Goal: Find contact information: Find contact information

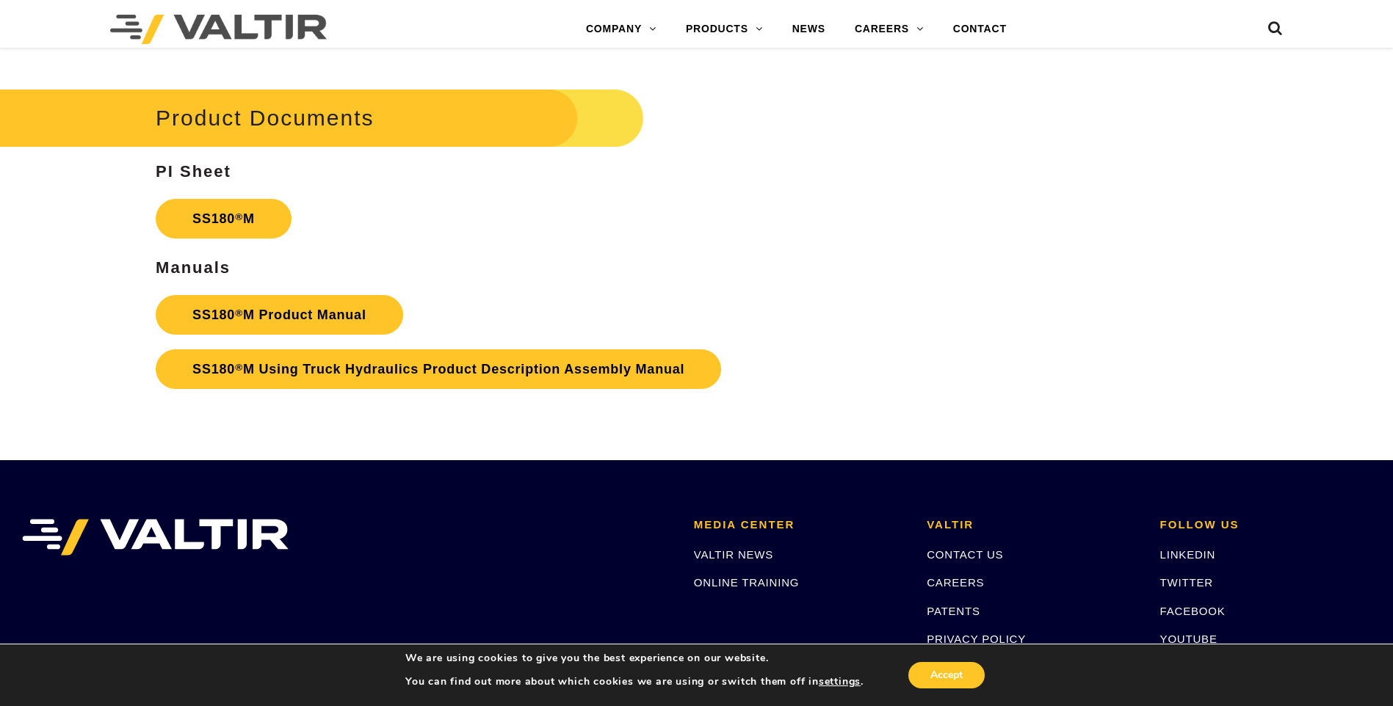
scroll to position [5286, 0]
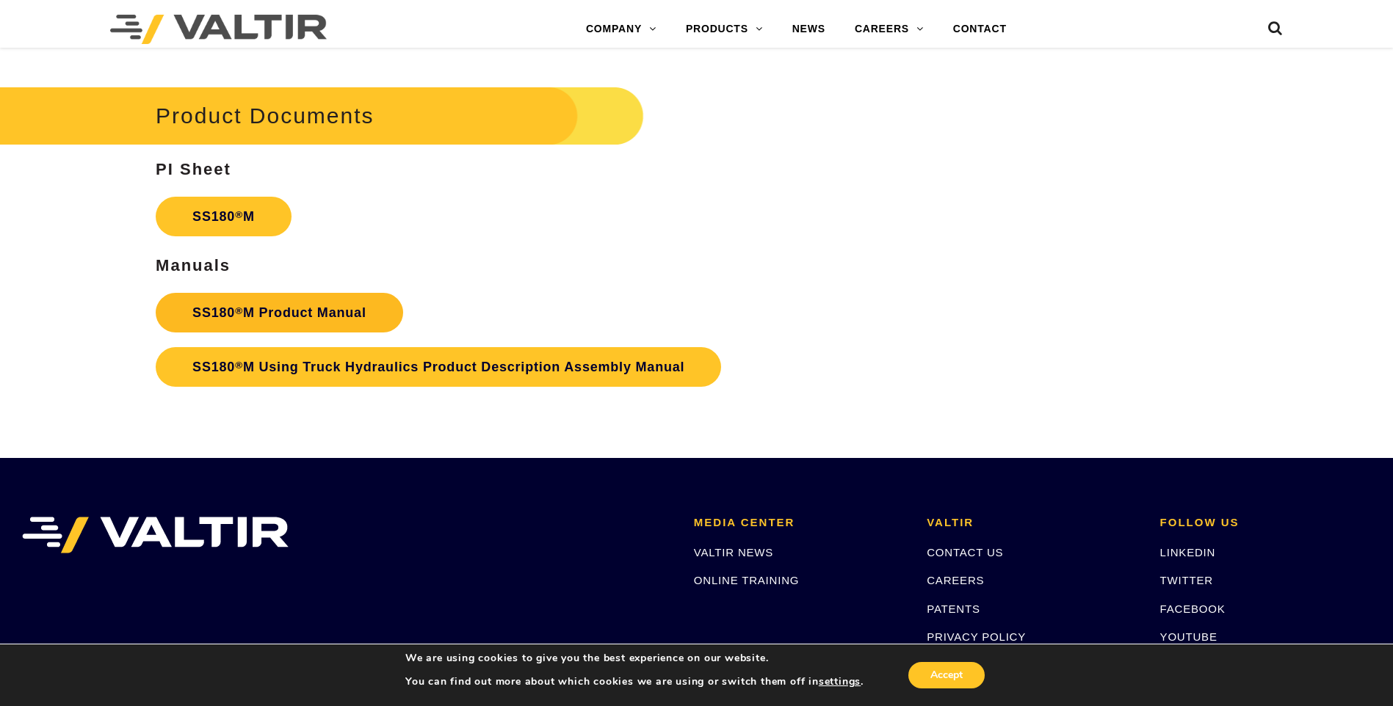
click at [346, 298] on link "SS180 ® M Product Manual" at bounding box center [279, 313] width 247 height 40
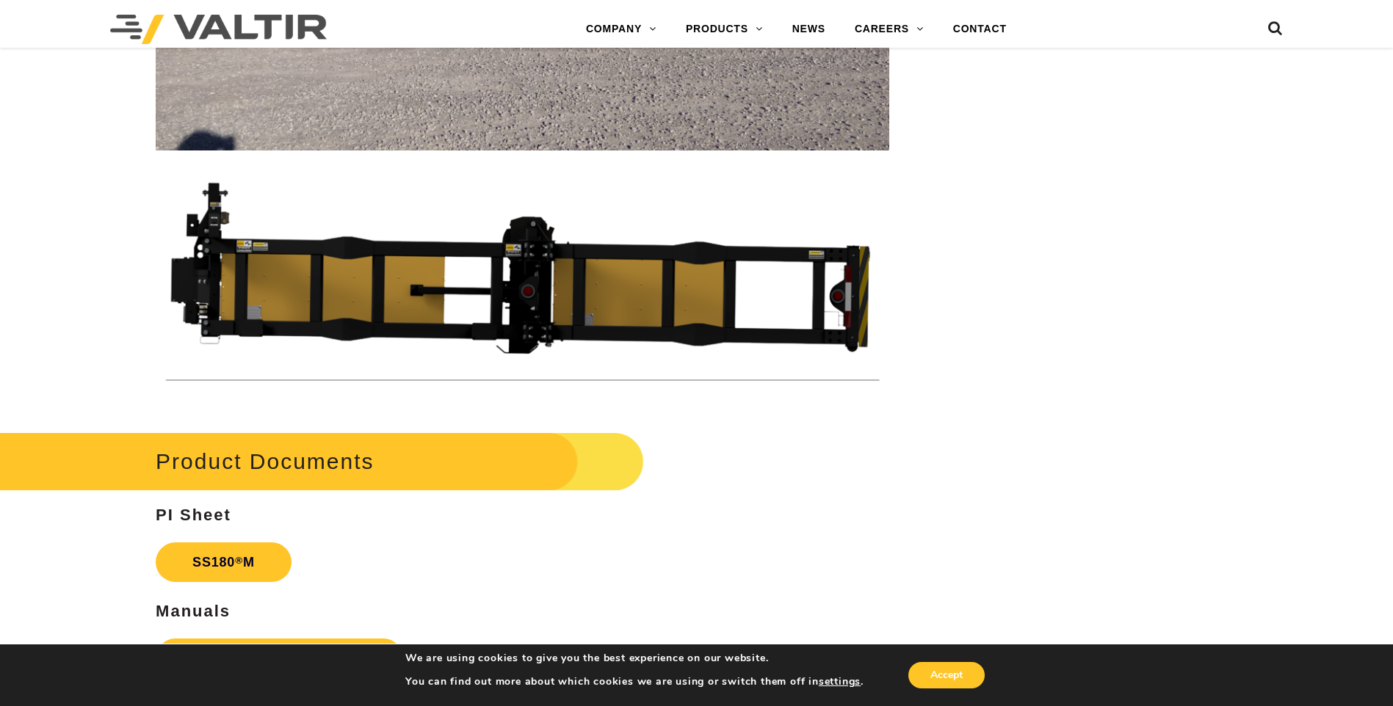
scroll to position [5286, 0]
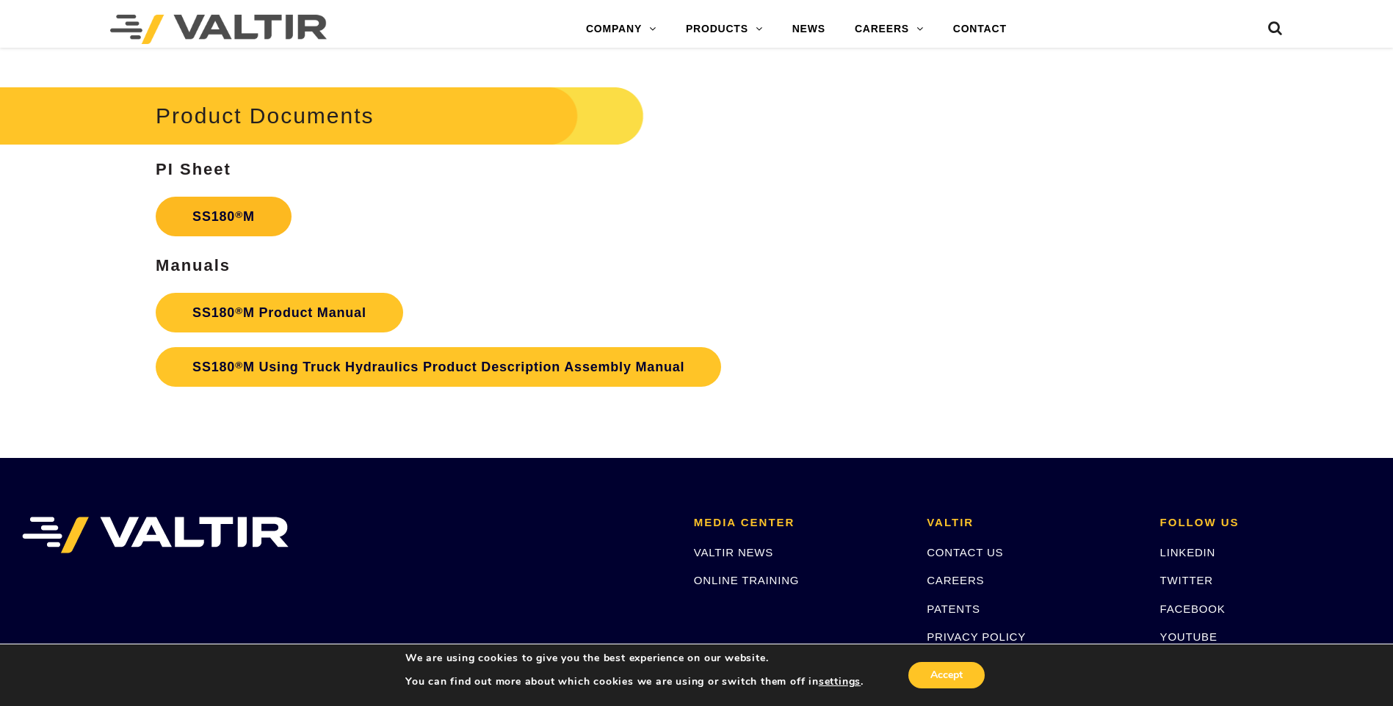
click at [265, 218] on link "SS180 ® M" at bounding box center [224, 217] width 136 height 40
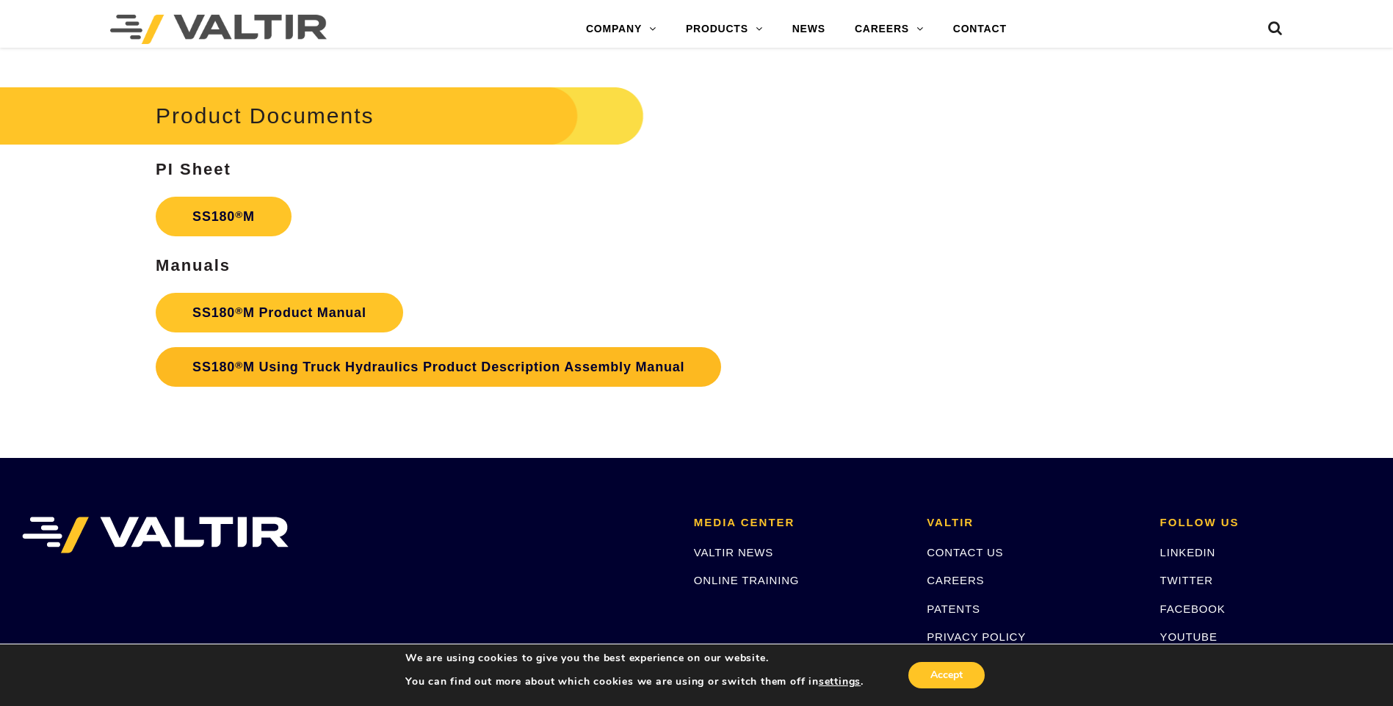
click at [290, 357] on link "SS180 ® M Using Truck Hydraulics Product Description Assembly Manual" at bounding box center [438, 367] width 565 height 40
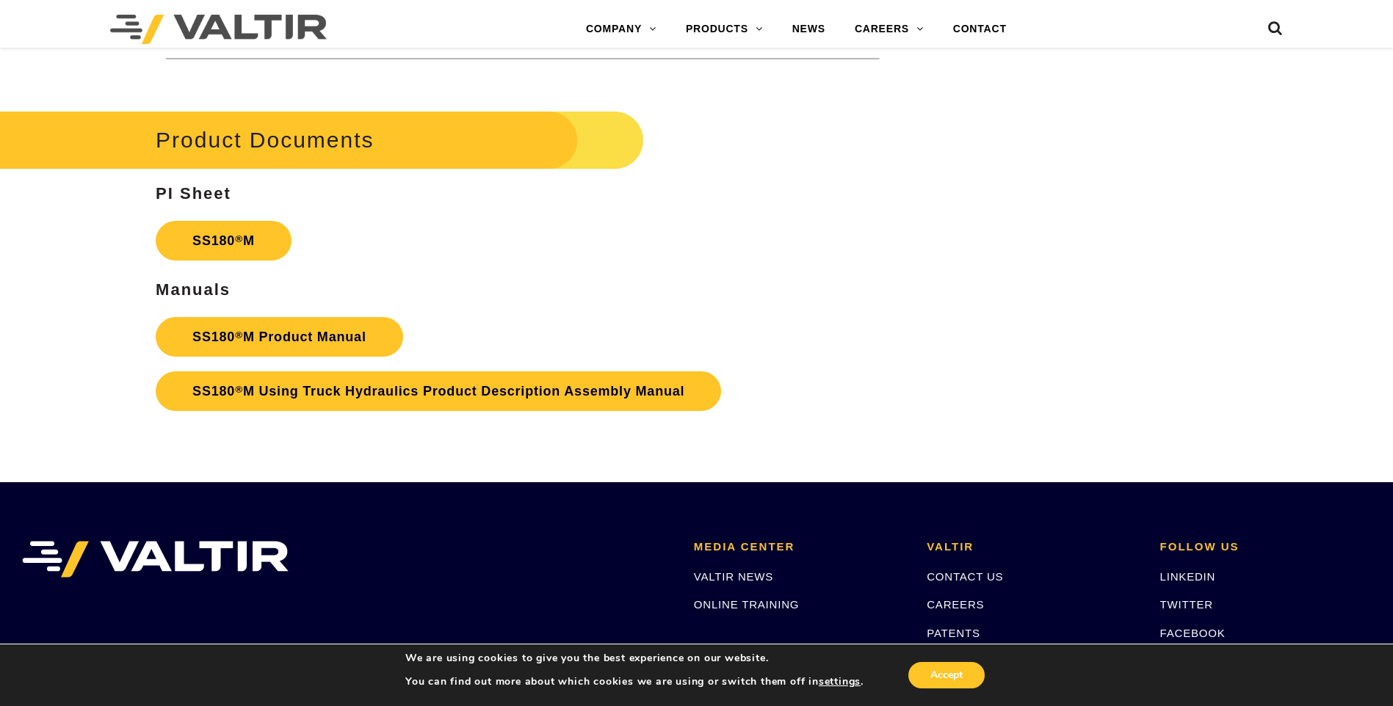
scroll to position [5112, 0]
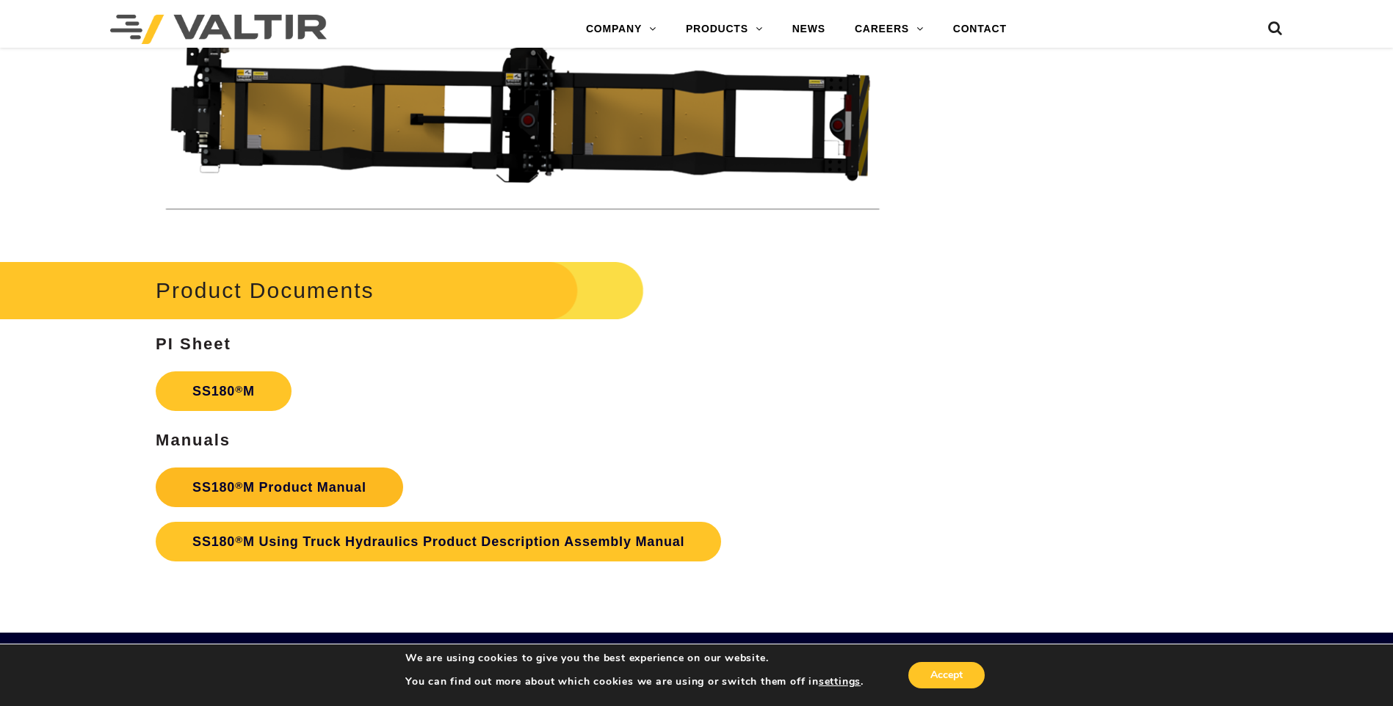
click at [327, 495] on link "SS180 ® M Product Manual" at bounding box center [279, 488] width 247 height 40
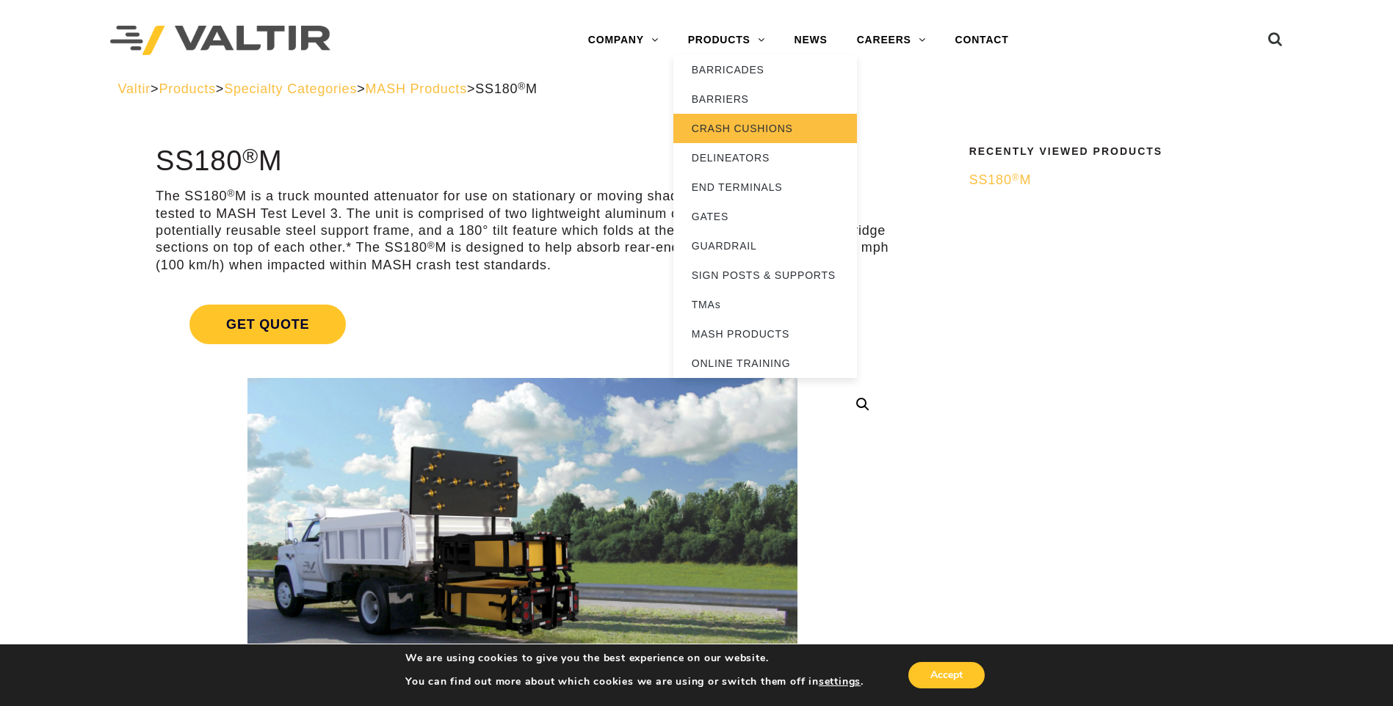
click at [760, 127] on link "CRASH CUSHIONS" at bounding box center [765, 128] width 184 height 29
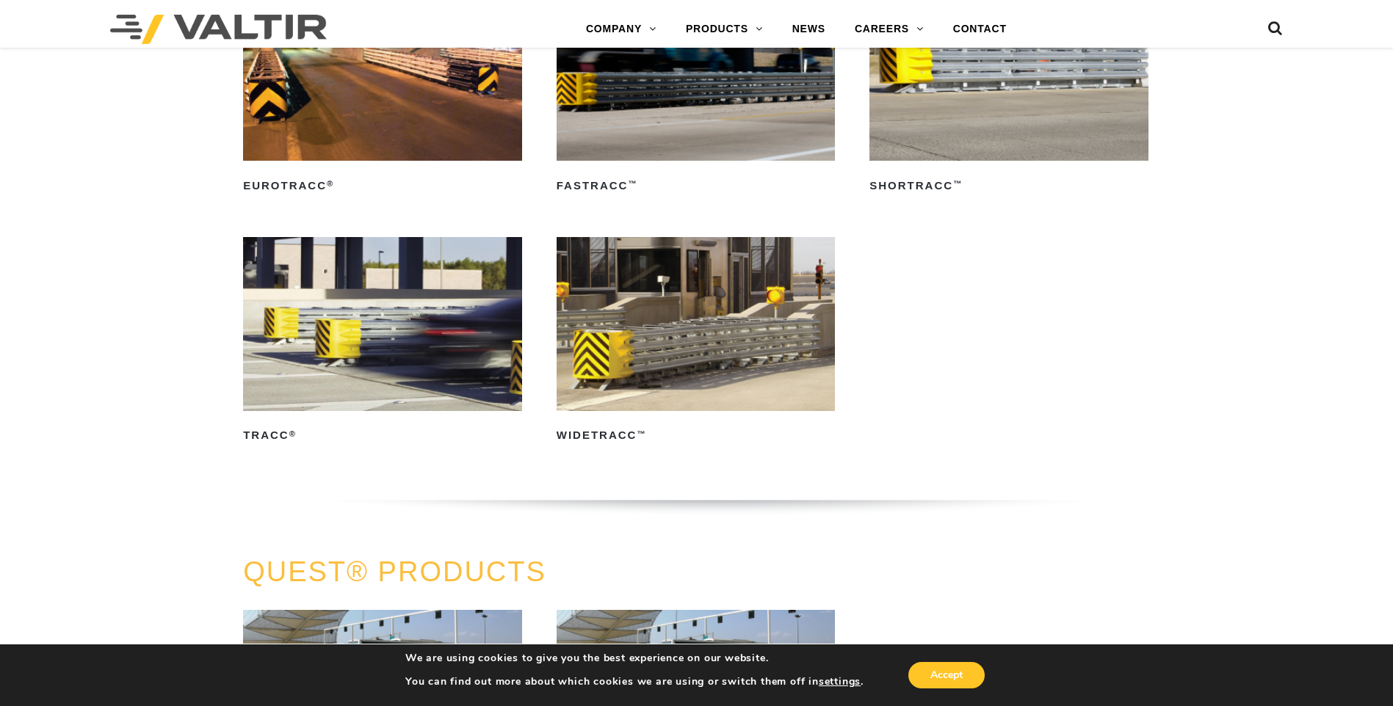
scroll to position [2494, 0]
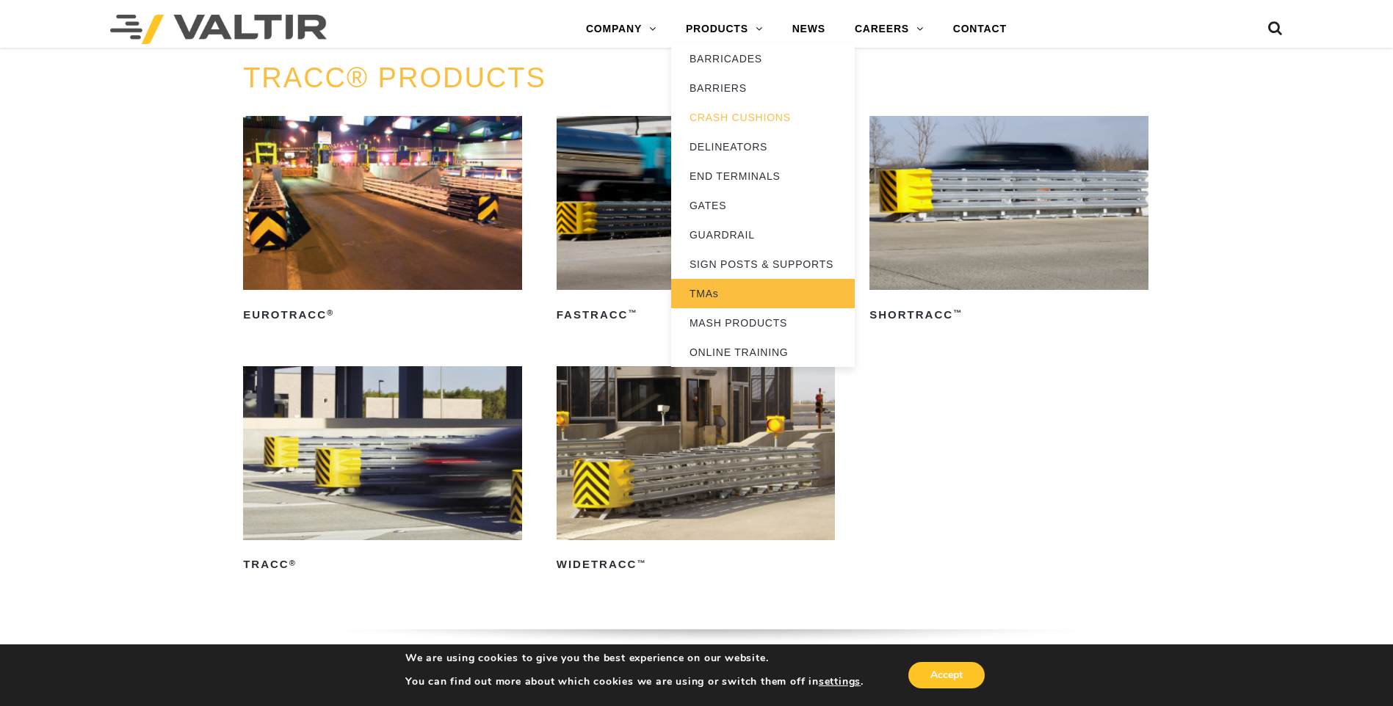
click at [766, 291] on link "TMAs" at bounding box center [763, 293] width 184 height 29
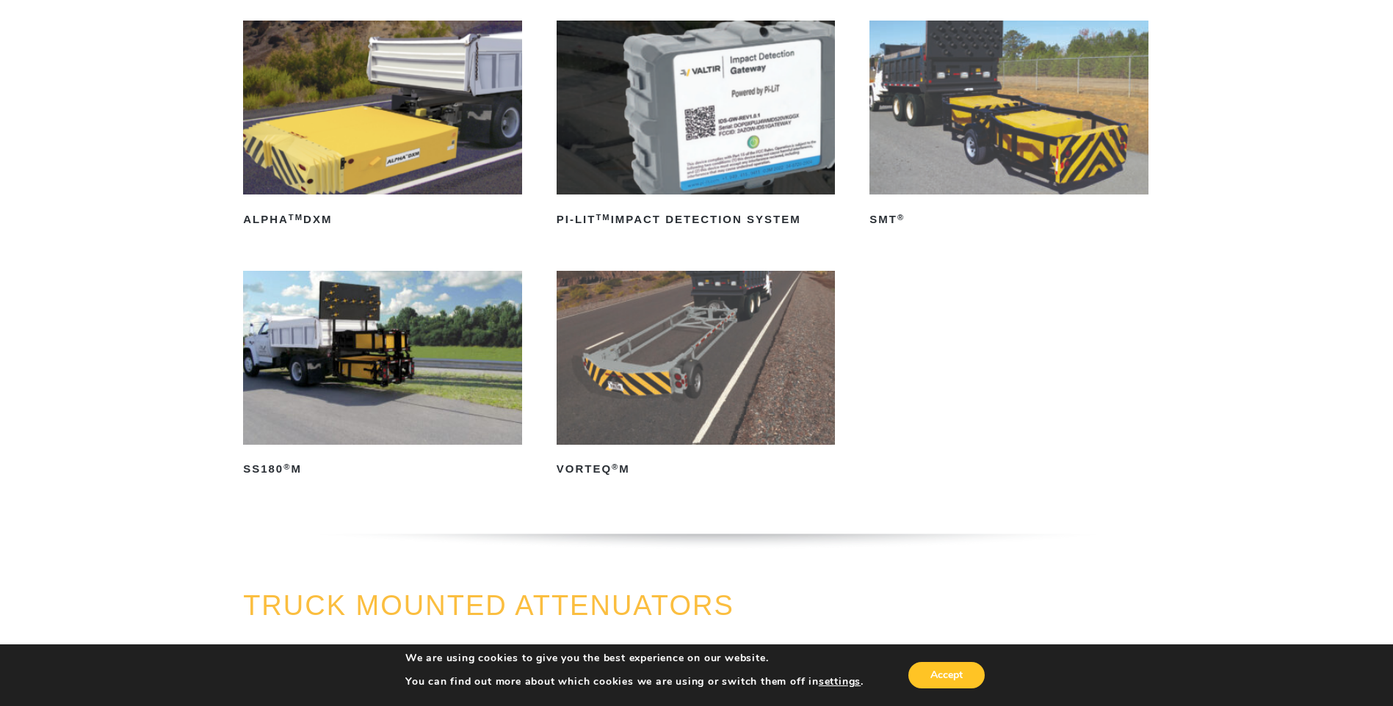
scroll to position [220, 0]
click at [417, 424] on img at bounding box center [382, 357] width 279 height 174
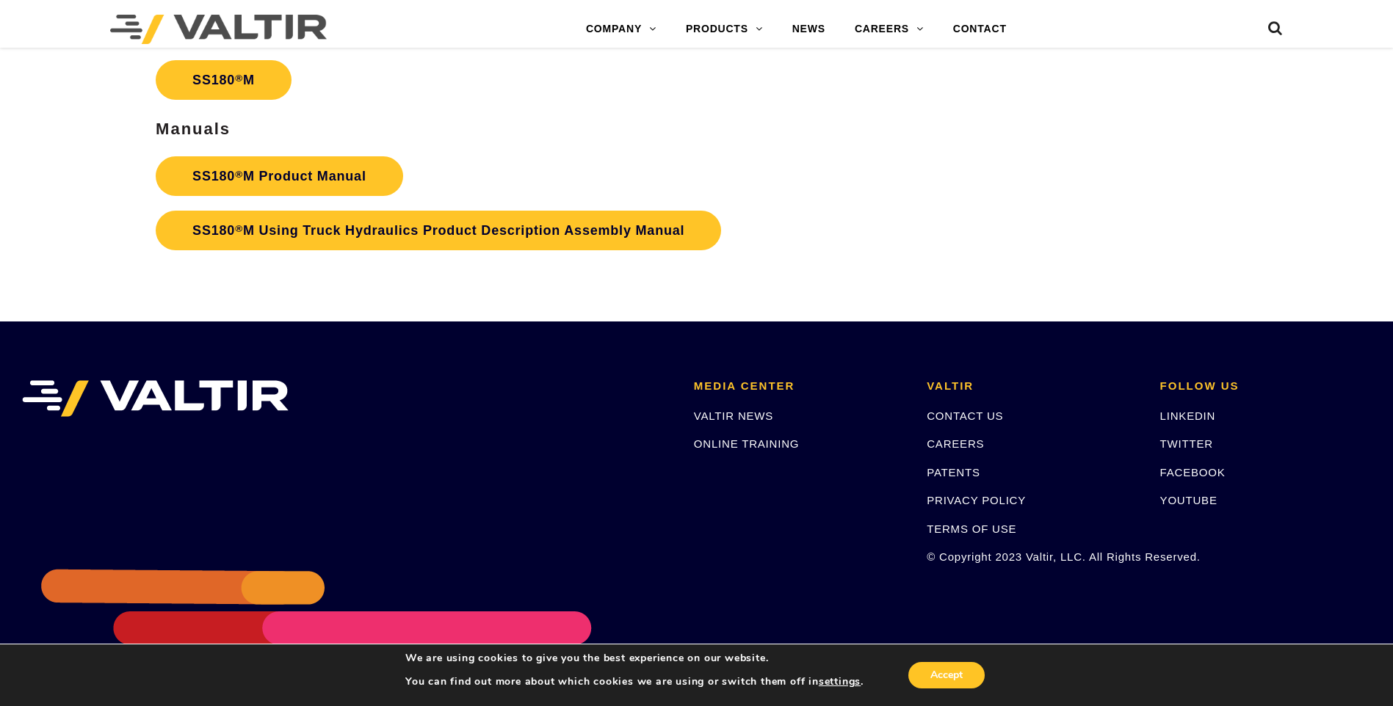
scroll to position [5479, 0]
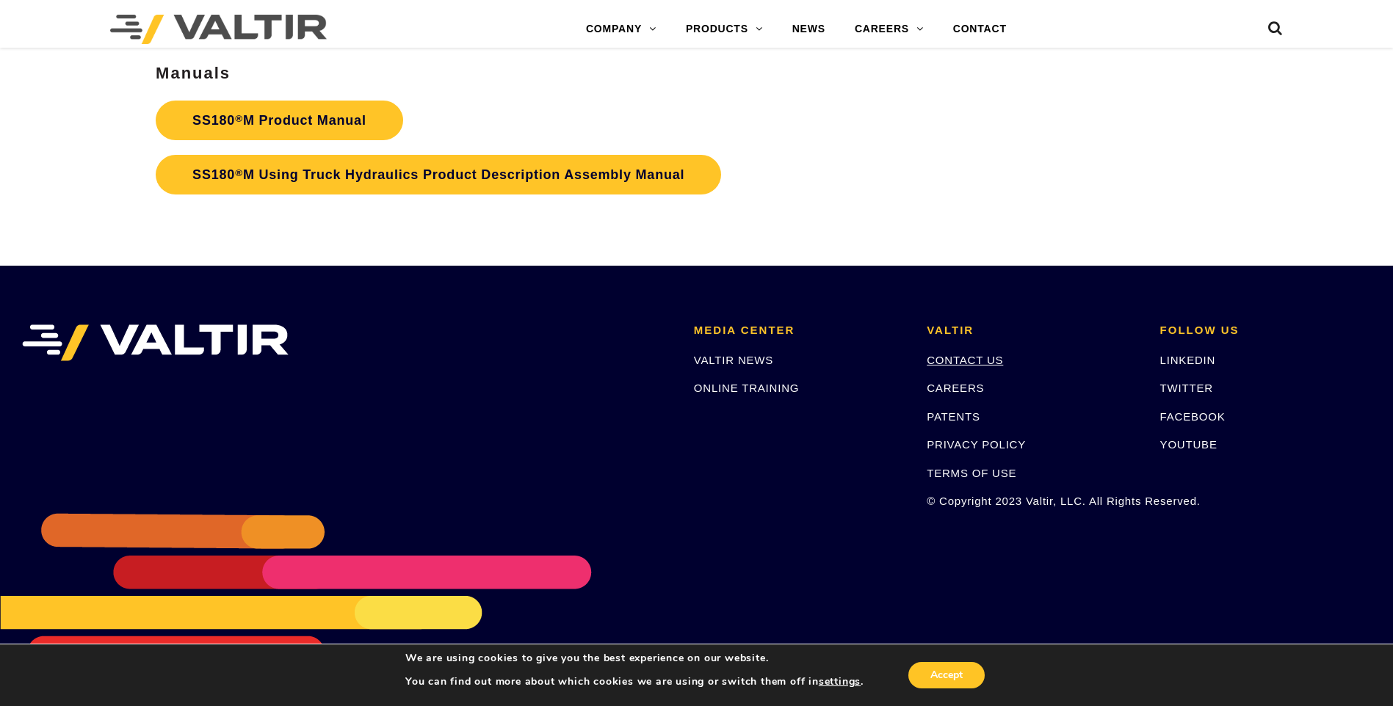
click at [991, 359] on link "CONTACT US" at bounding box center [965, 360] width 76 height 12
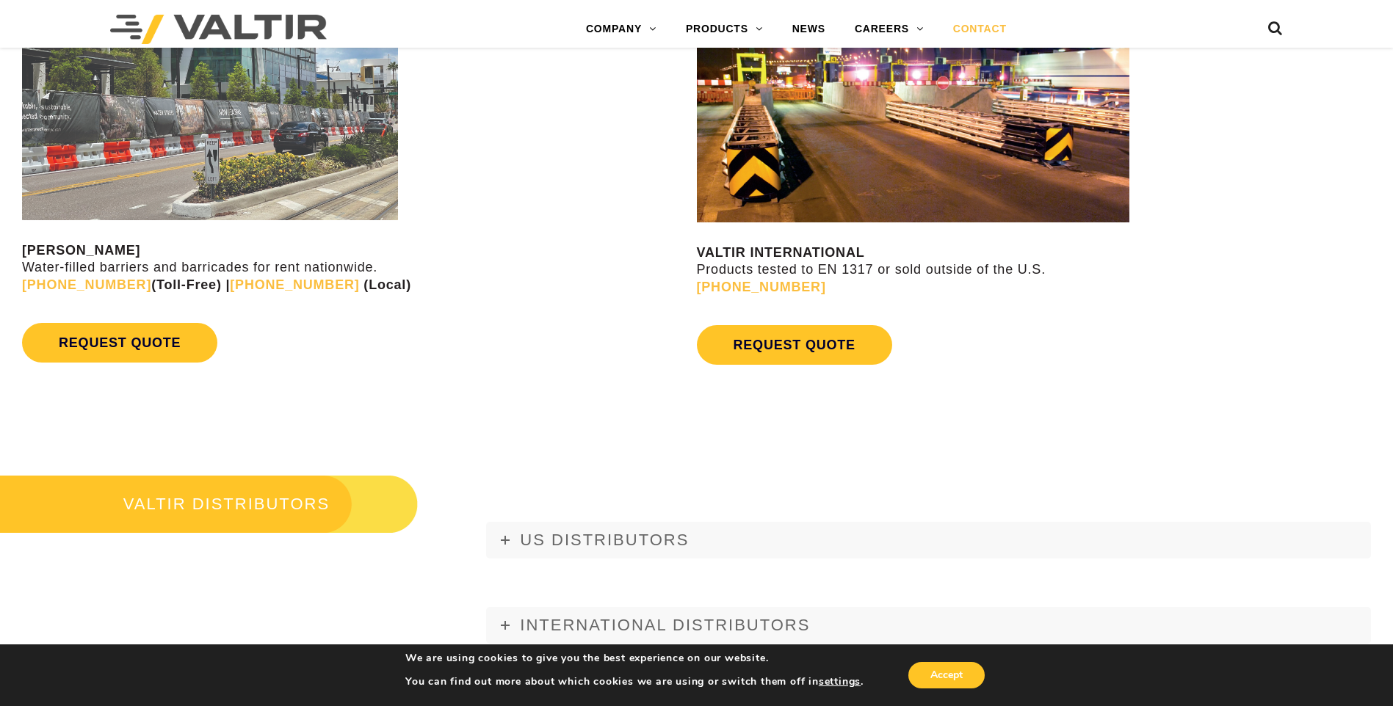
scroll to position [1542, 0]
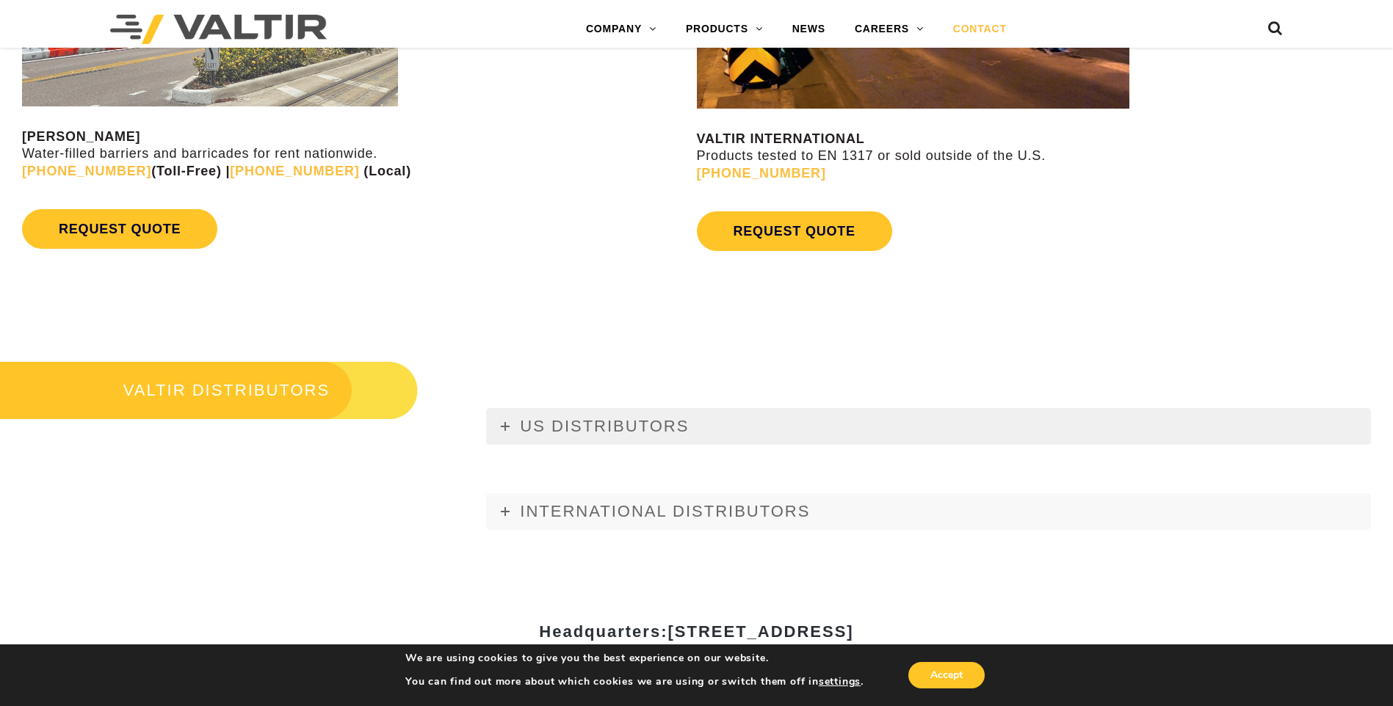
click at [524, 428] on span "US DISTRIBUTORS" at bounding box center [604, 426] width 169 height 18
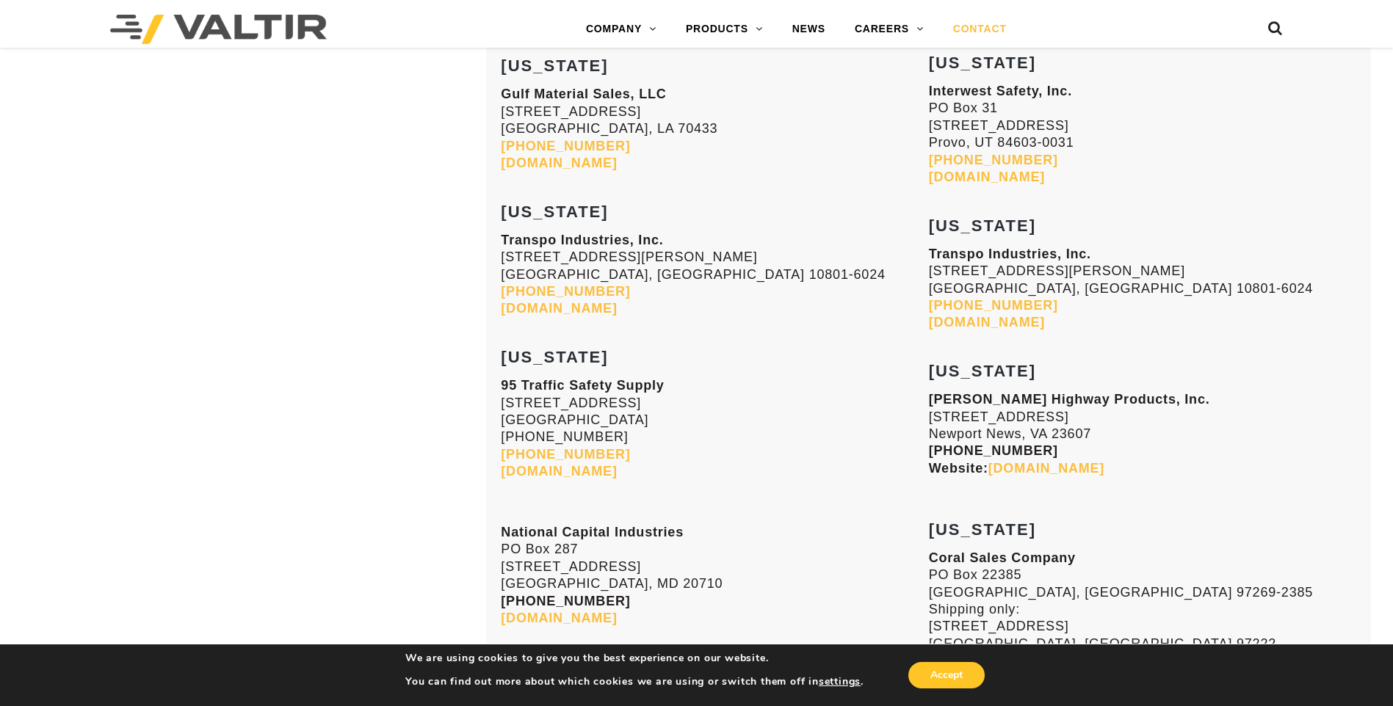
scroll to position [5286, 0]
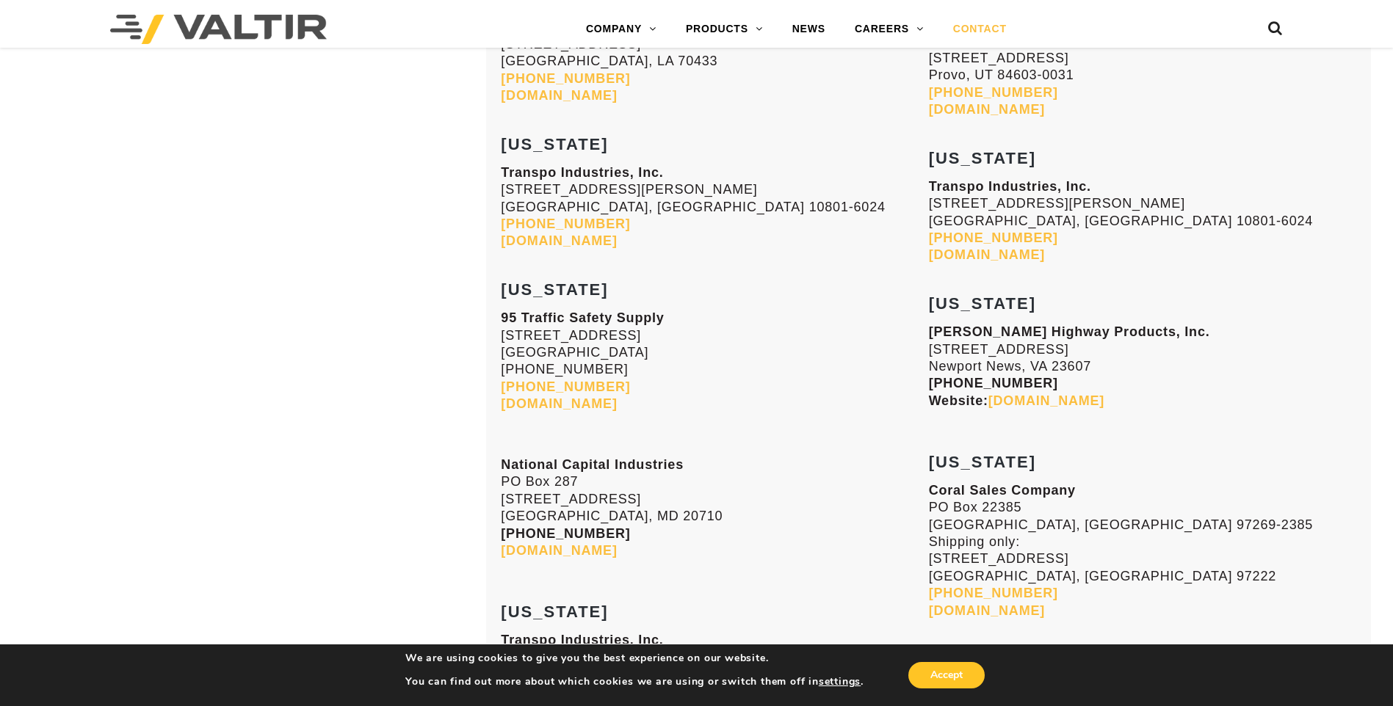
click at [1068, 401] on link "[DOMAIN_NAME]" at bounding box center [1046, 401] width 116 height 15
